Goal: Information Seeking & Learning: Learn about a topic

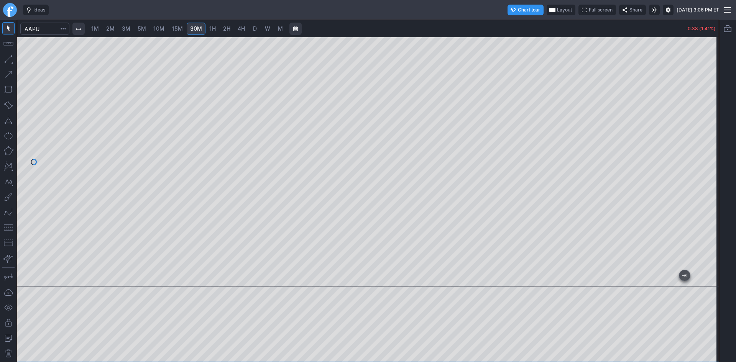
click at [473, 250] on div at bounding box center [368, 162] width 702 height 250
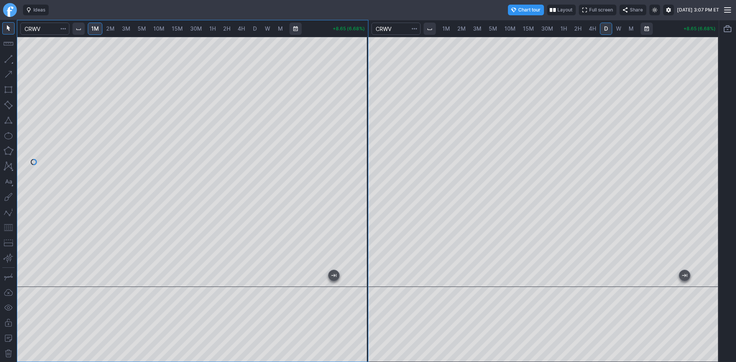
drag, startPoint x: 271, startPoint y: 278, endPoint x: 9, endPoint y: 213, distance: 270.7
click at [0, 220] on html "Ideas Chart tour Layout Full screen Share Mon AUG 11 2025 3:07 PM ET 1M 2M 3M 5…" at bounding box center [368, 181] width 736 height 362
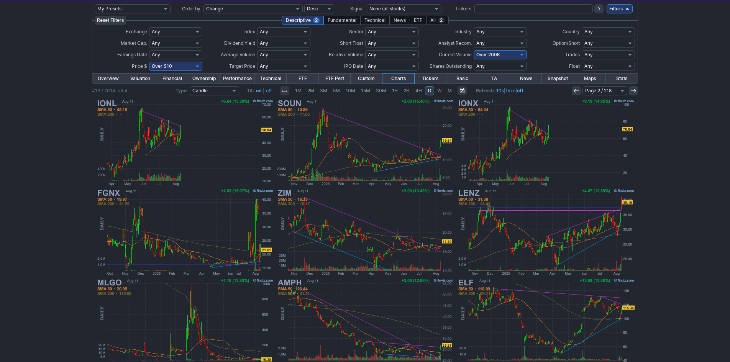
click at [497, 56] on select "Any Under 50K Under 100K Under 500K Under 750K Under 1M Over 0 Over 50K Over 10…" at bounding box center [500, 54] width 53 height 9
select select "o750"
click at [474, 50] on select "Any Under 50K Under 100K Under 500K Under 750K Under 1M Over 0 Over 50K Over 10…" at bounding box center [500, 54] width 53 height 9
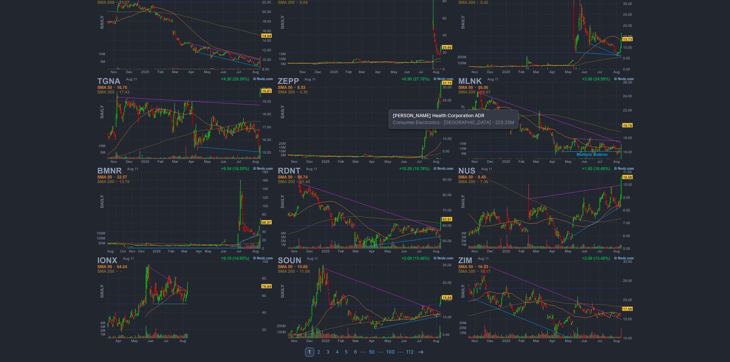
scroll to position [158, 0]
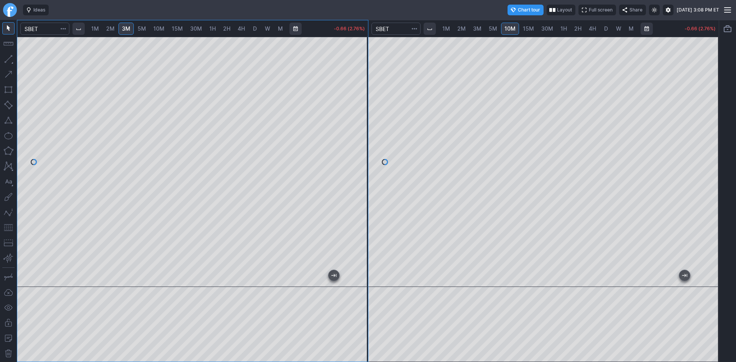
click at [355, 54] on div at bounding box center [192, 162] width 351 height 250
click at [118, 267] on div at bounding box center [192, 162] width 351 height 250
drag, startPoint x: 364, startPoint y: 130, endPoint x: 358, endPoint y: 163, distance: 33.5
click at [361, 160] on div at bounding box center [360, 159] width 16 height 231
